Goal: Task Accomplishment & Management: Complete application form

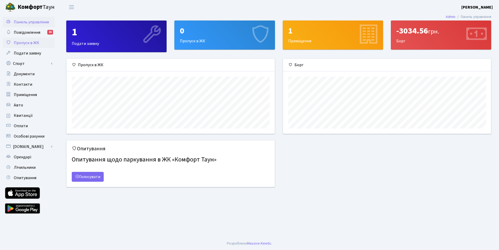
scroll to position [75, 208]
click at [86, 47] on div "1 Подати заявку" at bounding box center [117, 36] width 100 height 31
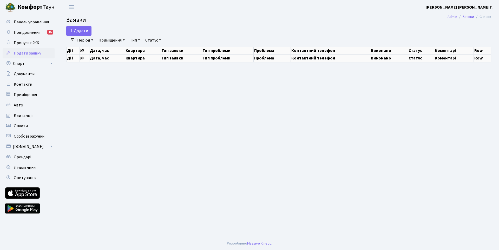
select select "25"
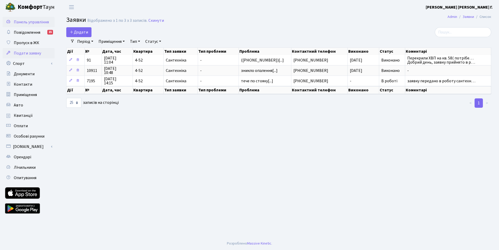
click at [33, 20] on span "Панель управління" at bounding box center [31, 22] width 35 height 6
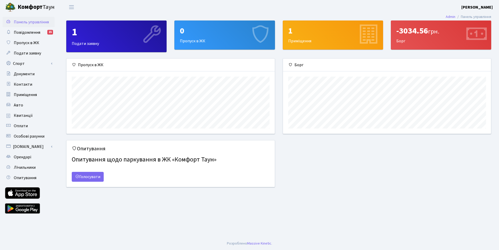
scroll to position [75, 208]
drag, startPoint x: 219, startPoint y: 34, endPoint x: 212, endPoint y: 43, distance: 11.4
click at [219, 34] on div "0" at bounding box center [224, 31] width 89 height 10
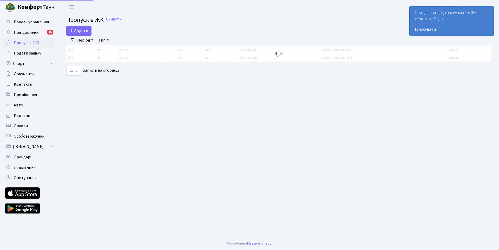
select select "25"
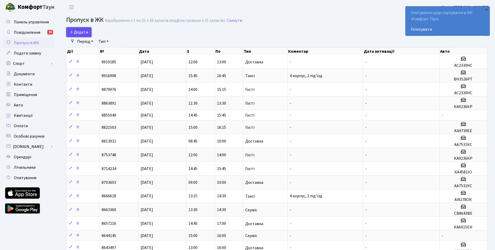
click at [84, 33] on span "Додати" at bounding box center [79, 32] width 18 height 6
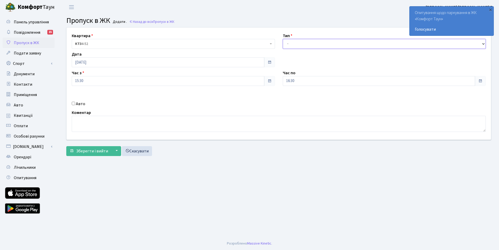
click at [321, 45] on select "- Доставка Таксі Гості Сервіс" at bounding box center [384, 44] width 203 height 10
select select "3"
click at [283, 39] on select "- Доставка Таксі Гості Сервіс" at bounding box center [384, 44] width 203 height 10
click at [99, 150] on span "Зберегти і вийти" at bounding box center [92, 151] width 32 height 6
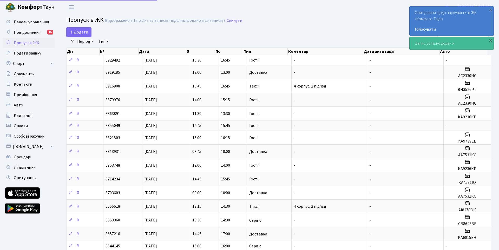
select select "25"
